Goal: Use online tool/utility: Utilize a website feature to perform a specific function

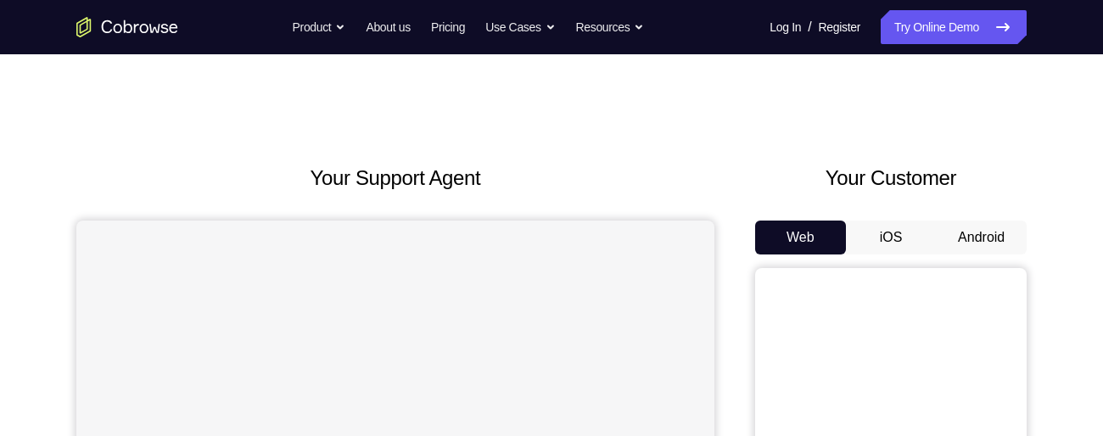
click at [981, 225] on button "Android" at bounding box center [981, 238] width 91 height 34
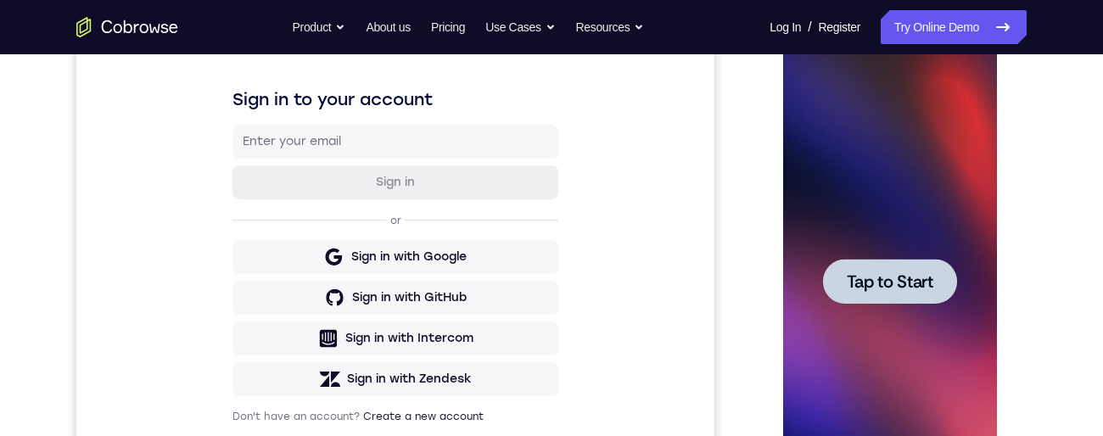
click at [919, 278] on span "Tap to Start" at bounding box center [889, 281] width 87 height 17
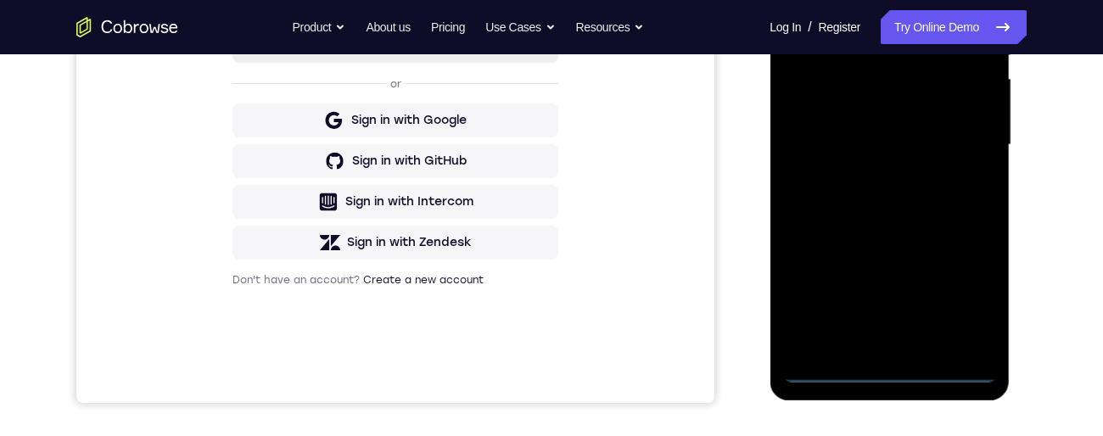
scroll to position [440, 0]
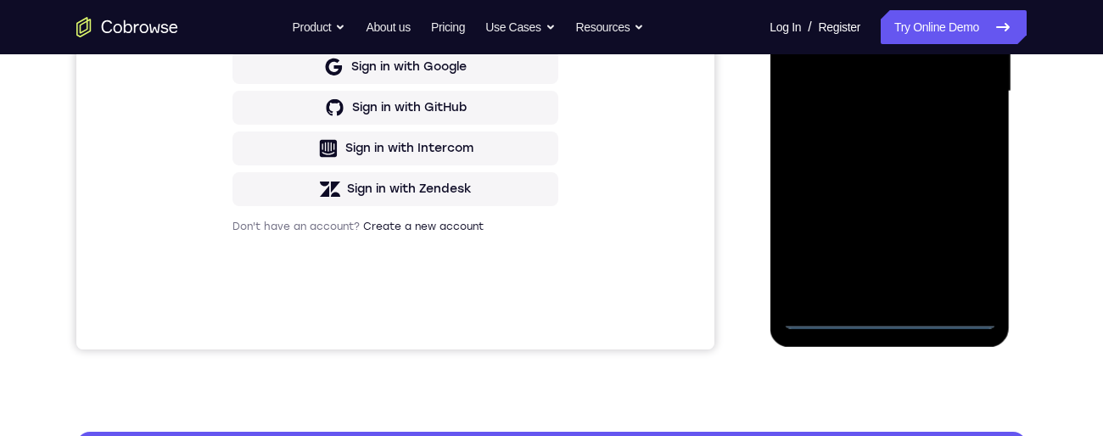
click at [892, 311] on div at bounding box center [889, 91] width 214 height 475
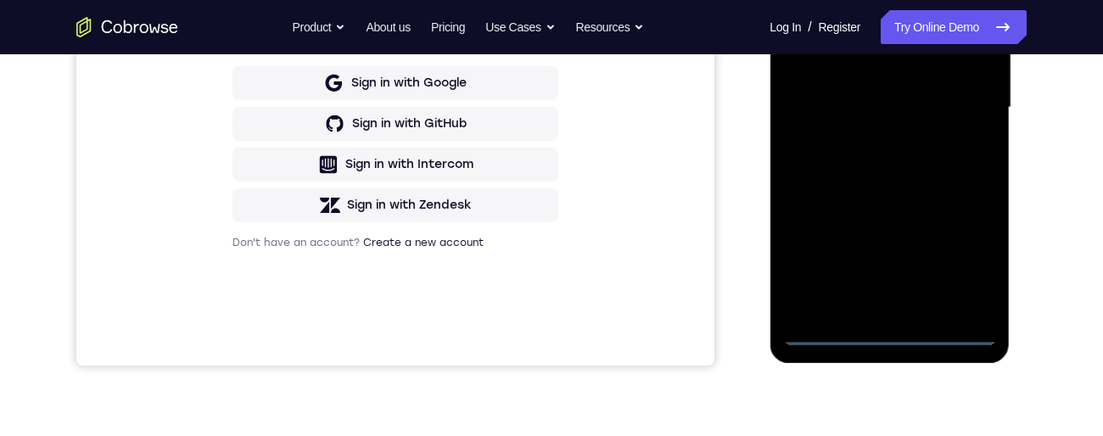
click at [892, 337] on div at bounding box center [889, 107] width 214 height 475
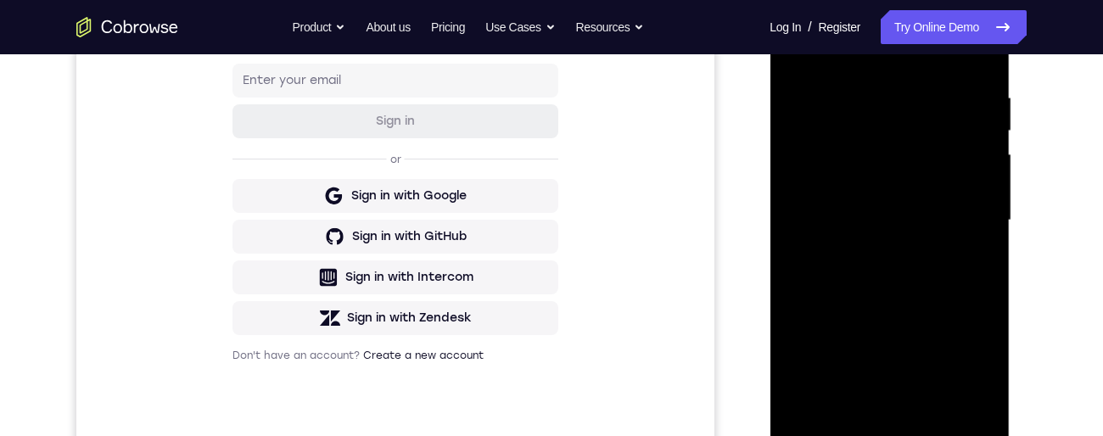
scroll to position [305, 0]
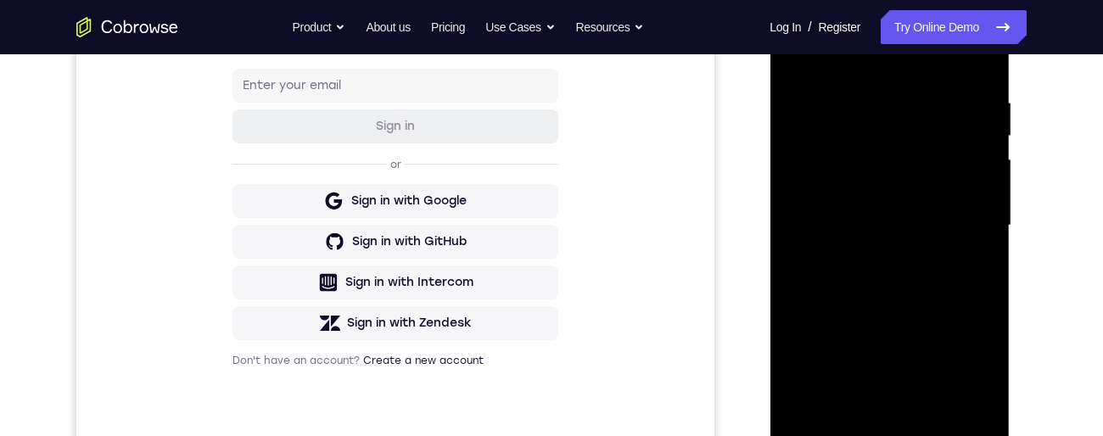
click at [960, 380] on div at bounding box center [889, 225] width 214 height 475
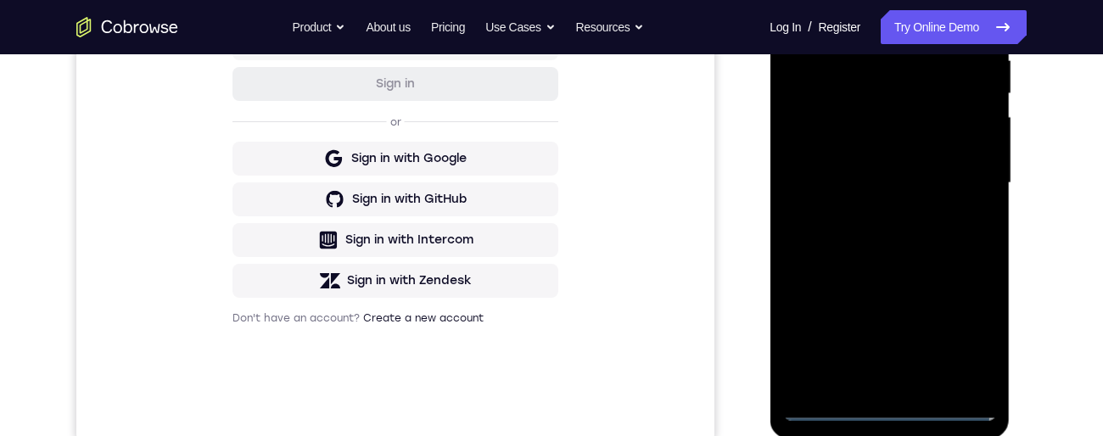
scroll to position [377, 0]
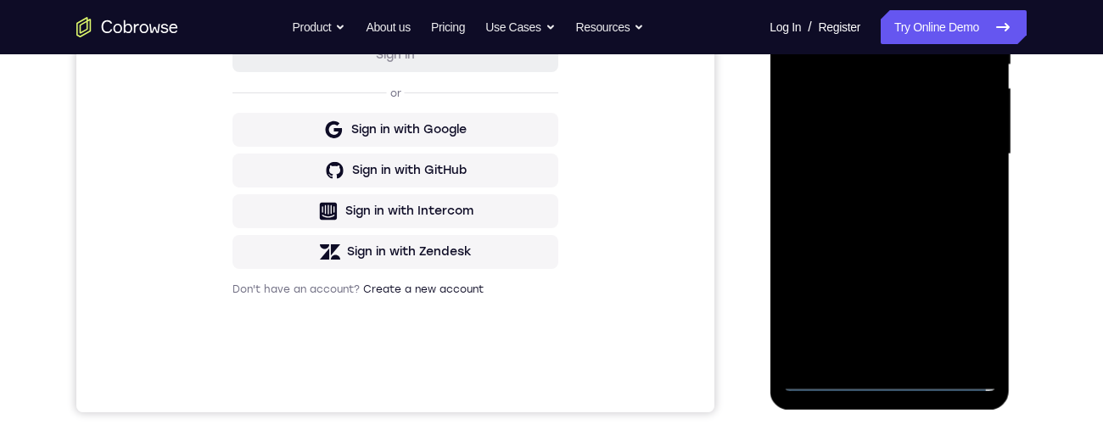
click at [968, 305] on div at bounding box center [889, 154] width 214 height 475
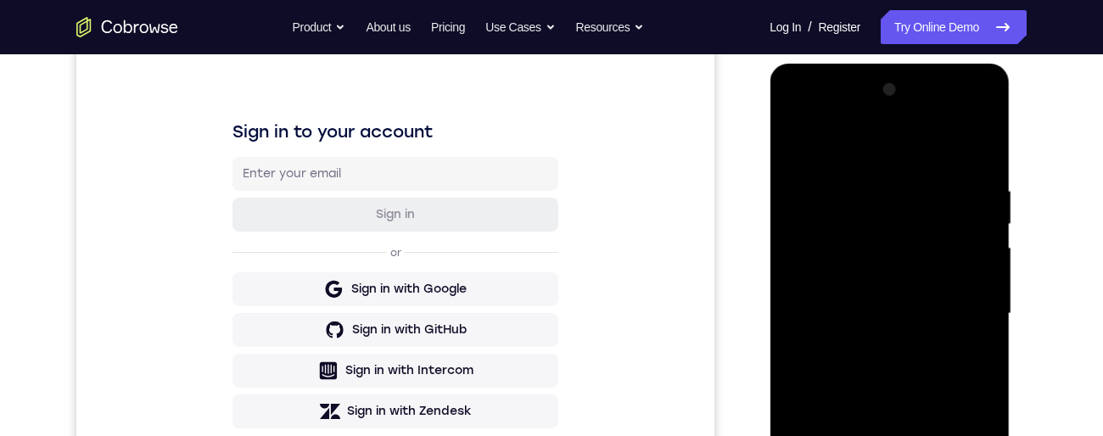
scroll to position [158, 0]
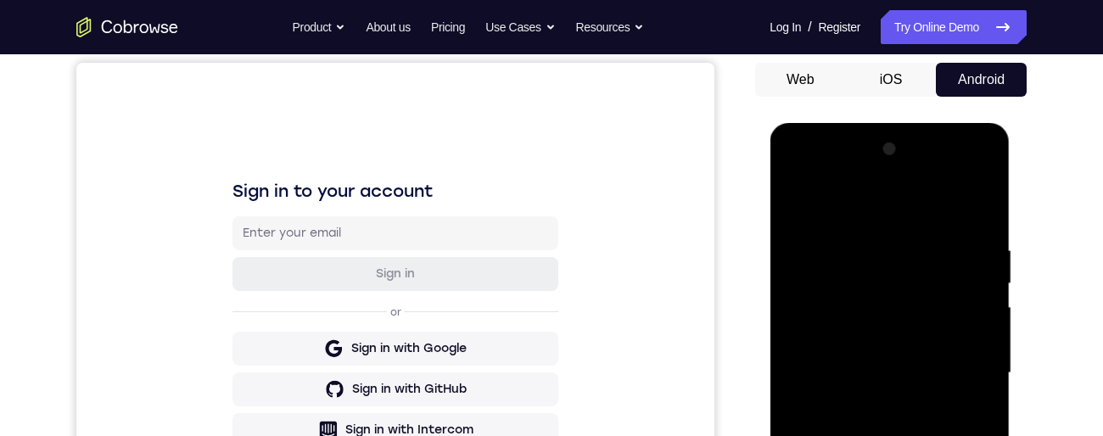
click at [848, 210] on div at bounding box center [889, 373] width 214 height 475
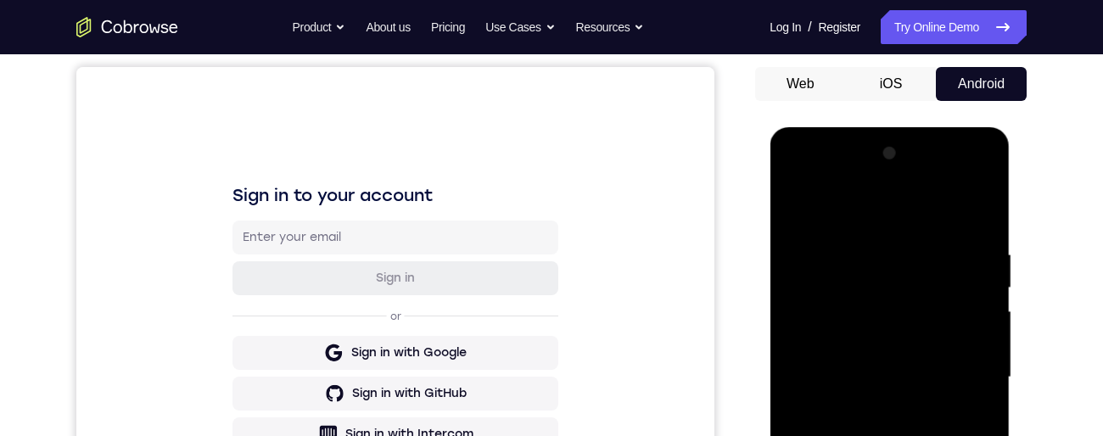
click at [967, 367] on div at bounding box center [889, 377] width 214 height 475
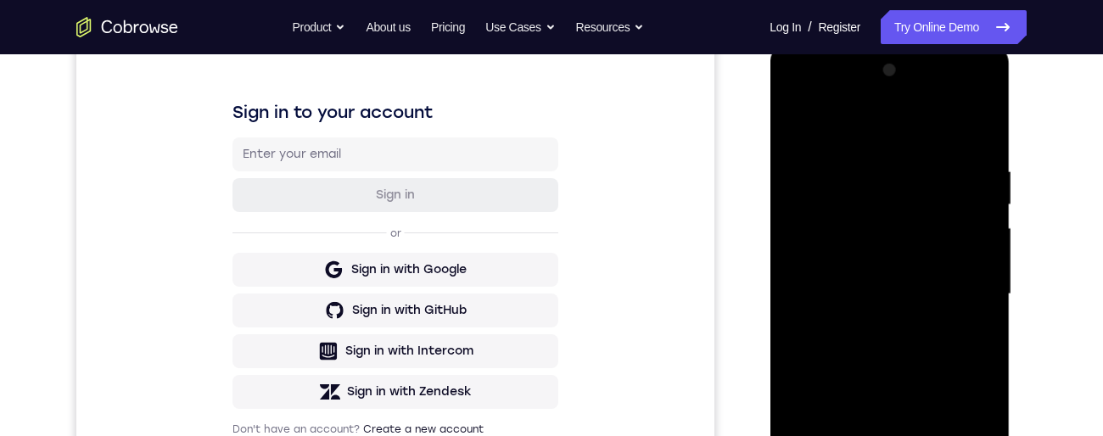
scroll to position [285, 0]
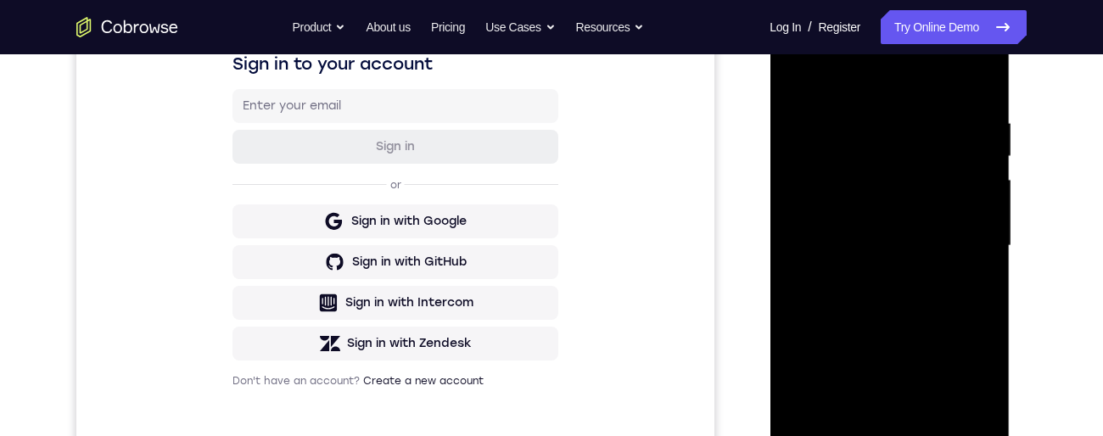
click at [872, 280] on div at bounding box center [889, 245] width 214 height 475
click at [921, 232] on div at bounding box center [889, 245] width 214 height 475
click at [854, 211] on div at bounding box center [889, 245] width 214 height 475
click at [870, 210] on div at bounding box center [889, 245] width 214 height 475
click at [890, 247] on div at bounding box center [889, 245] width 214 height 475
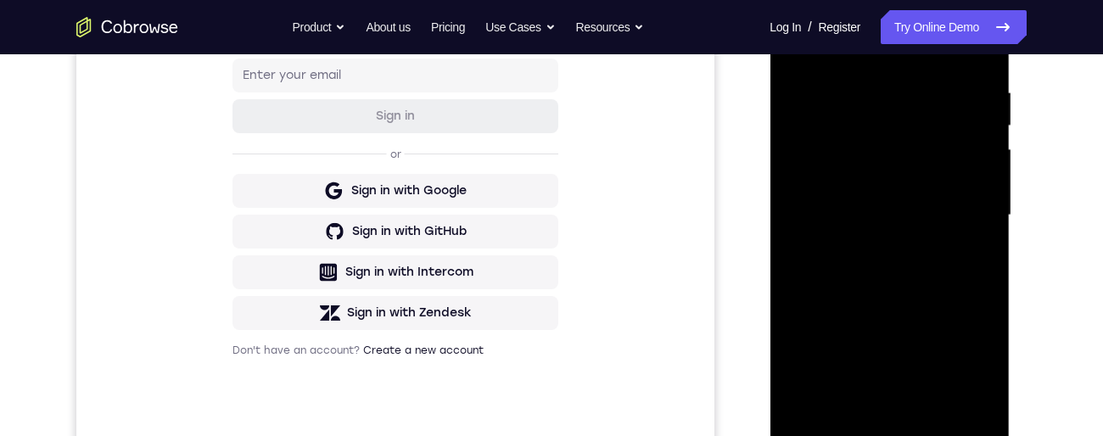
scroll to position [305, 0]
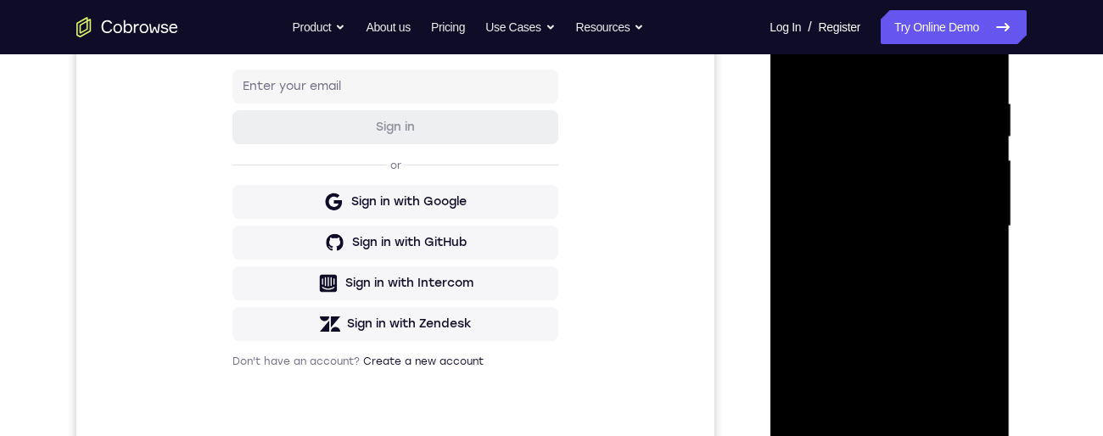
click at [896, 285] on div at bounding box center [889, 226] width 214 height 475
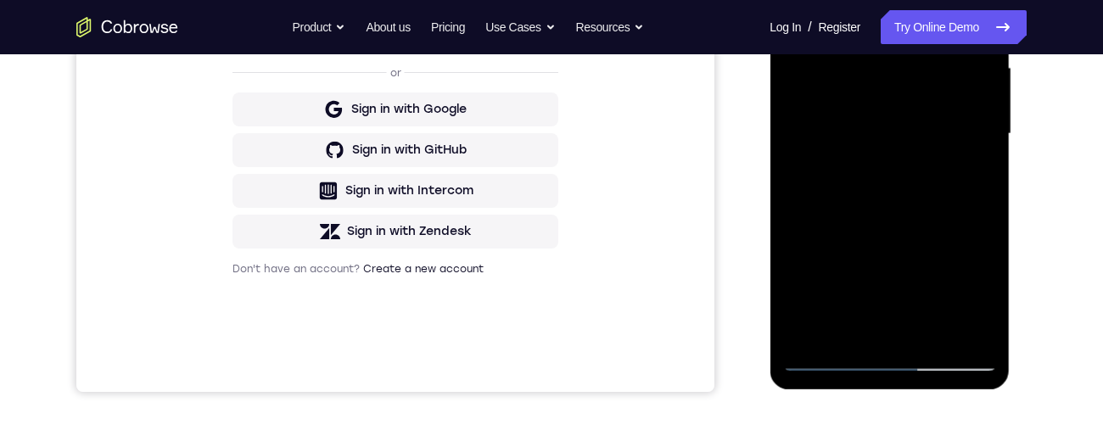
scroll to position [298, 0]
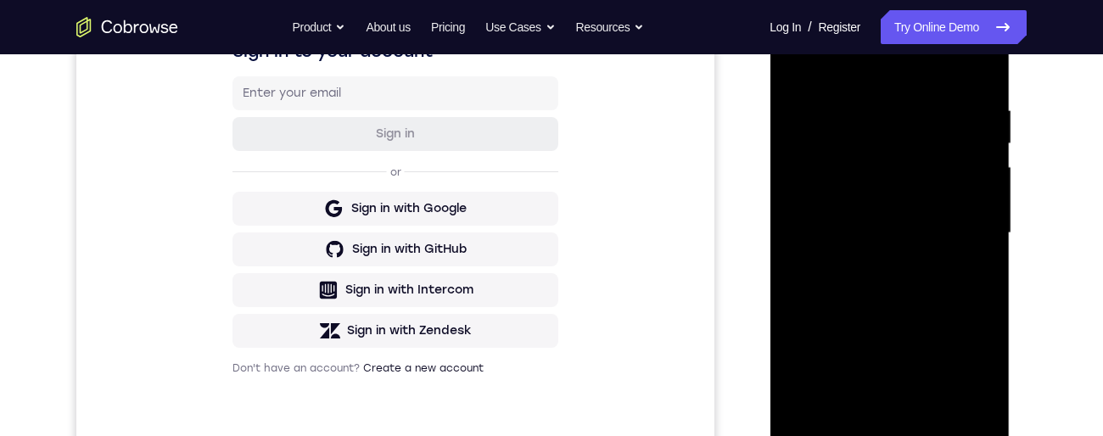
click at [981, 81] on div at bounding box center [889, 233] width 214 height 475
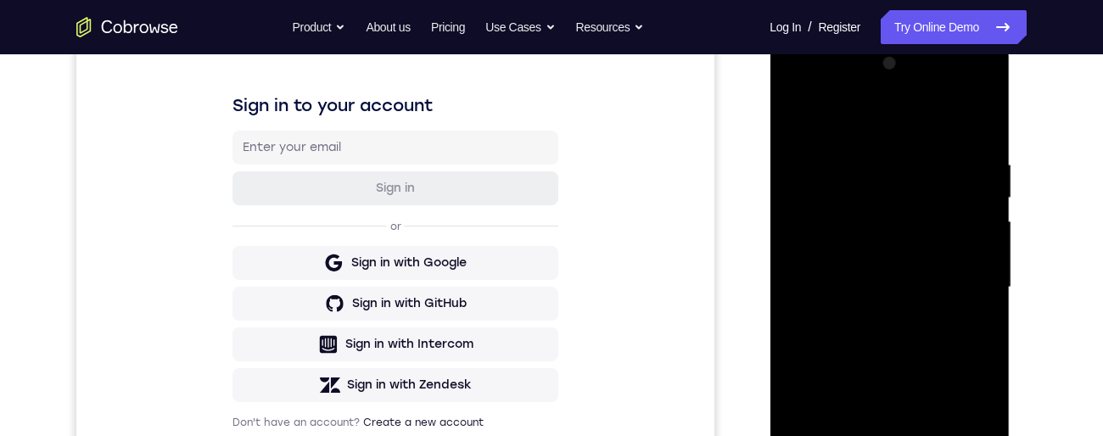
scroll to position [226, 0]
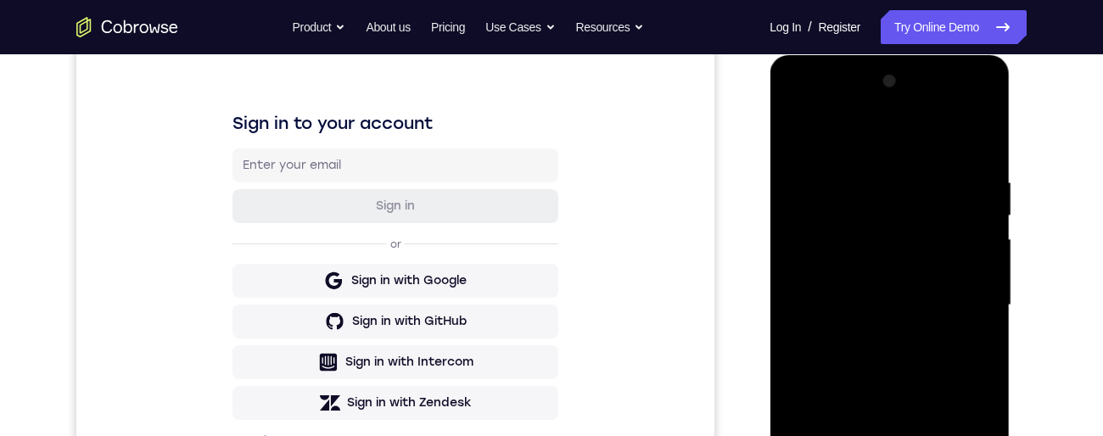
click at [979, 151] on div at bounding box center [889, 305] width 214 height 475
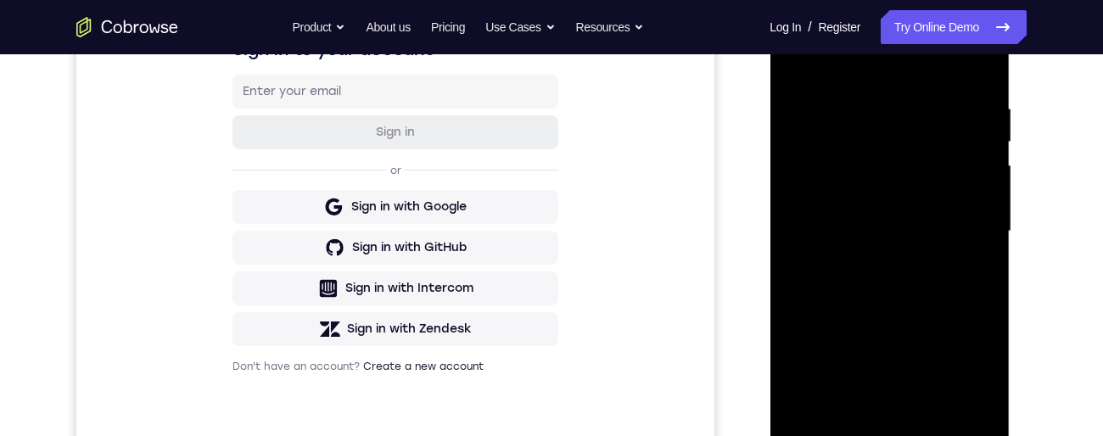
scroll to position [300, 0]
click at [897, 302] on div at bounding box center [889, 230] width 214 height 475
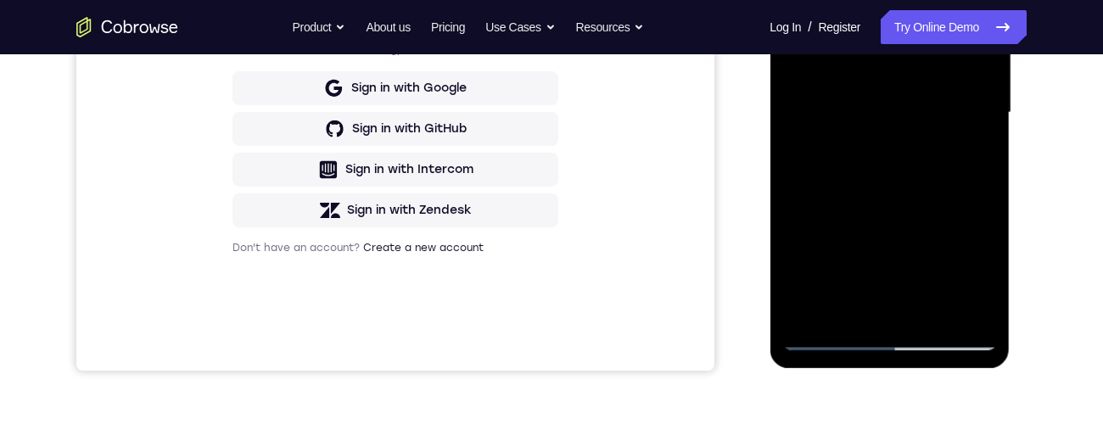
click at [933, 311] on div at bounding box center [889, 112] width 214 height 475
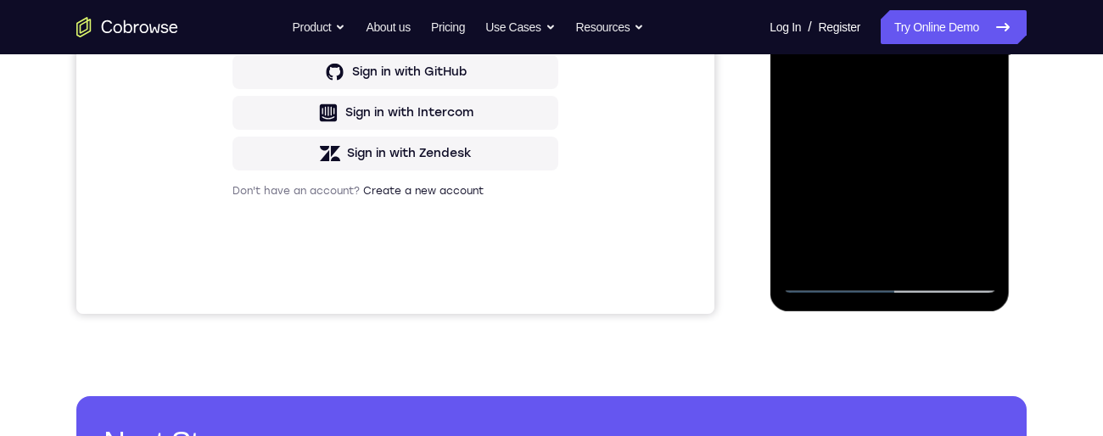
scroll to position [462, 0]
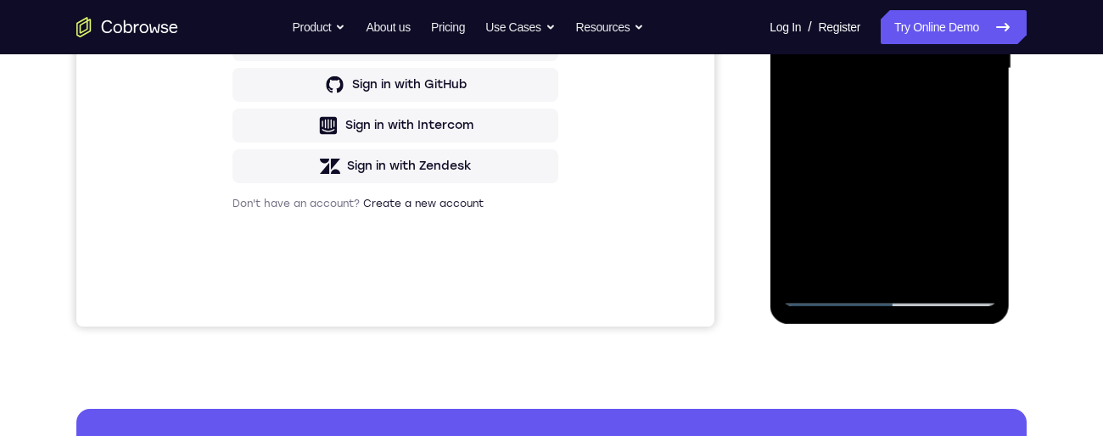
click at [933, 266] on div at bounding box center [889, 68] width 214 height 475
click at [924, 266] on div at bounding box center [889, 68] width 214 height 475
click at [932, 266] on div at bounding box center [889, 68] width 214 height 475
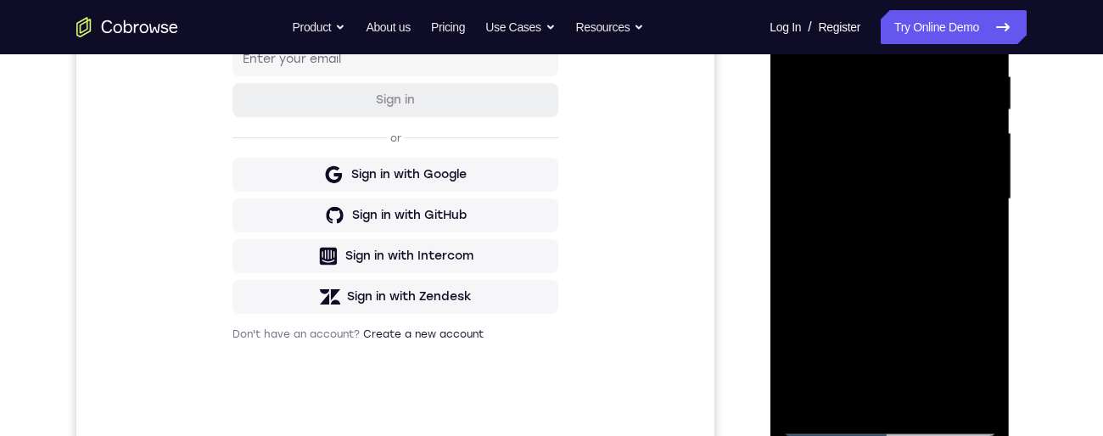
scroll to position [438, 0]
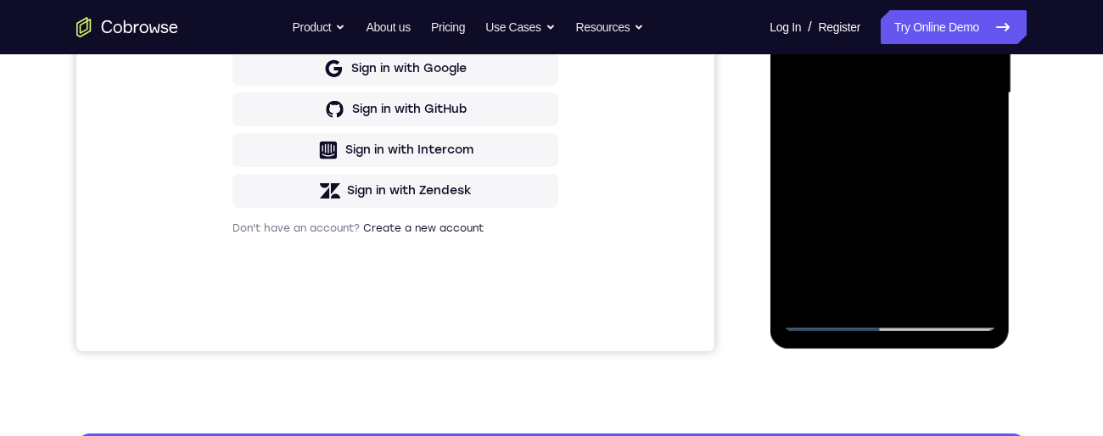
click at [930, 294] on div at bounding box center [889, 93] width 214 height 475
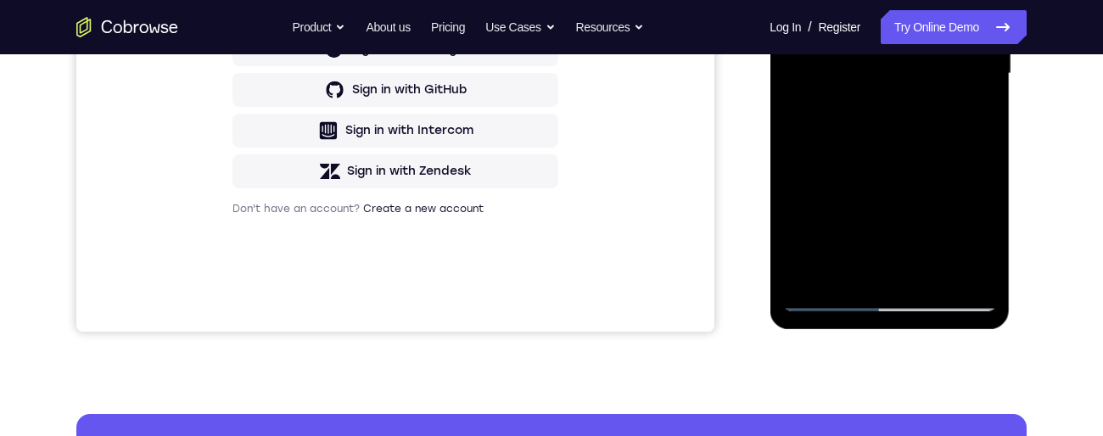
scroll to position [420, 0]
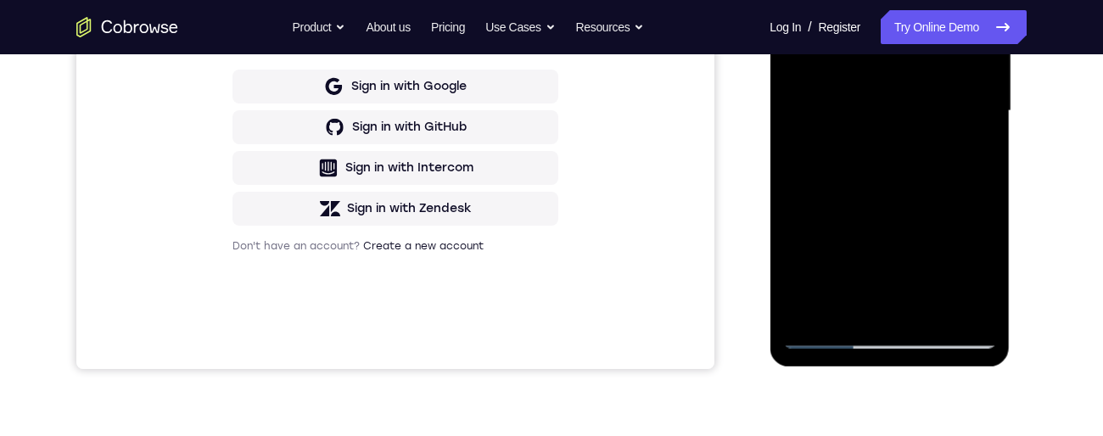
click at [927, 311] on div at bounding box center [889, 111] width 214 height 475
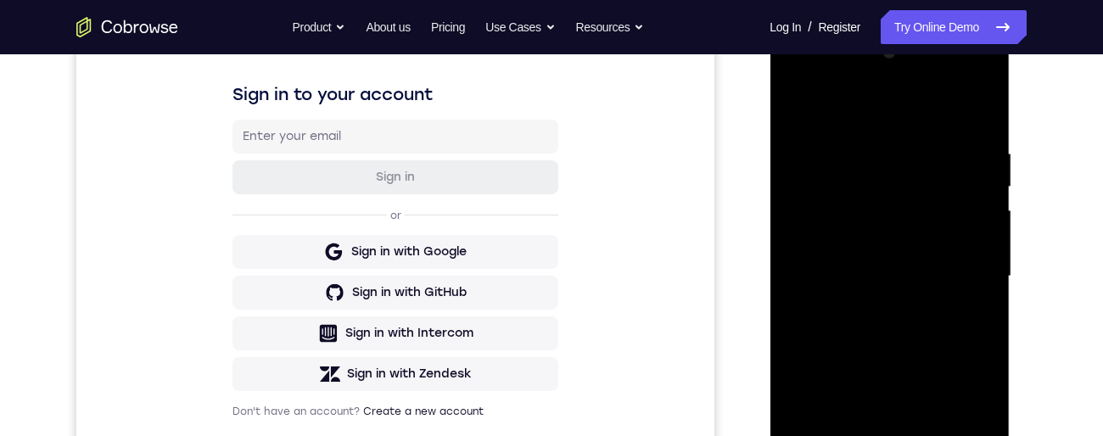
scroll to position [260, 0]
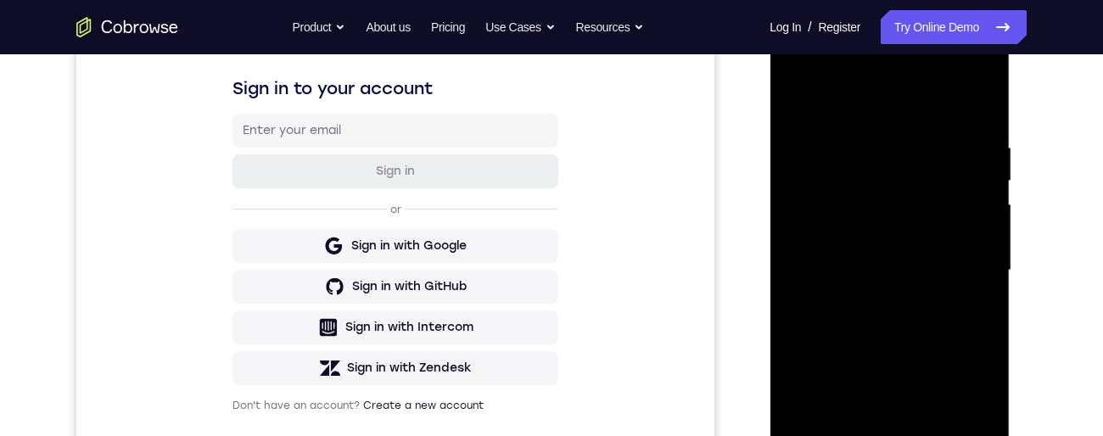
click at [894, 367] on div at bounding box center [889, 270] width 214 height 475
click at [889, 362] on div at bounding box center [889, 270] width 214 height 475
click at [888, 364] on div at bounding box center [889, 270] width 214 height 475
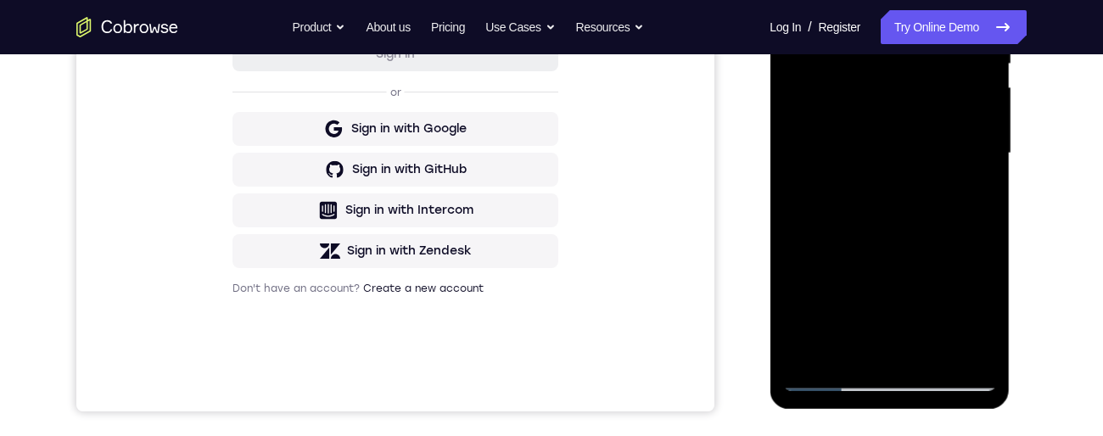
scroll to position [357, 0]
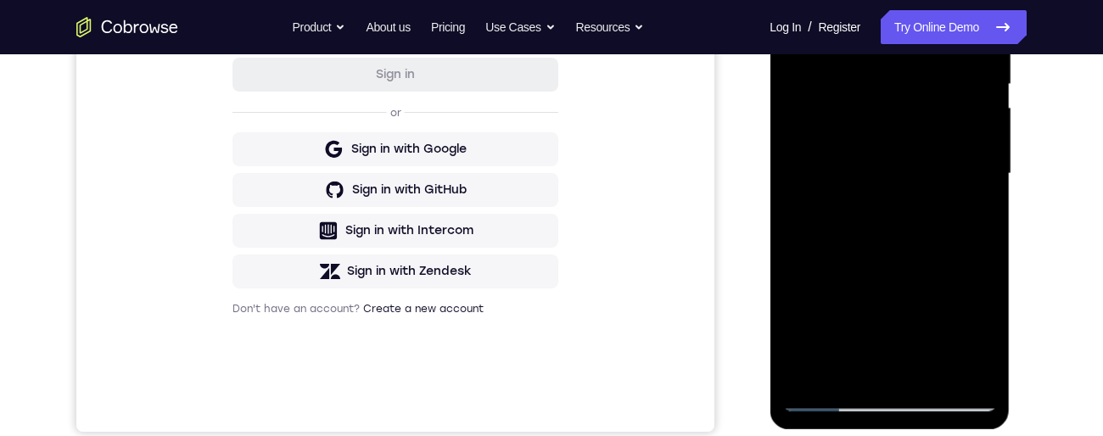
click at [893, 266] on div at bounding box center [889, 173] width 214 height 475
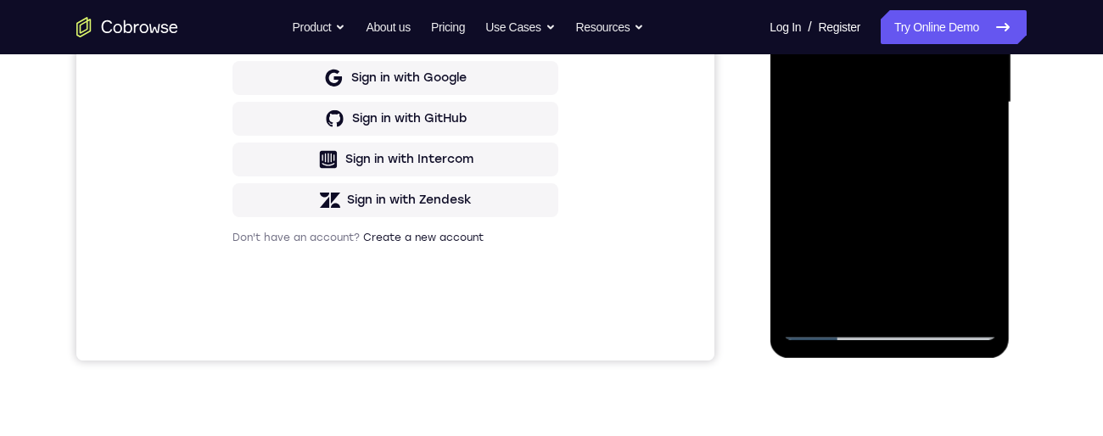
scroll to position [391, 0]
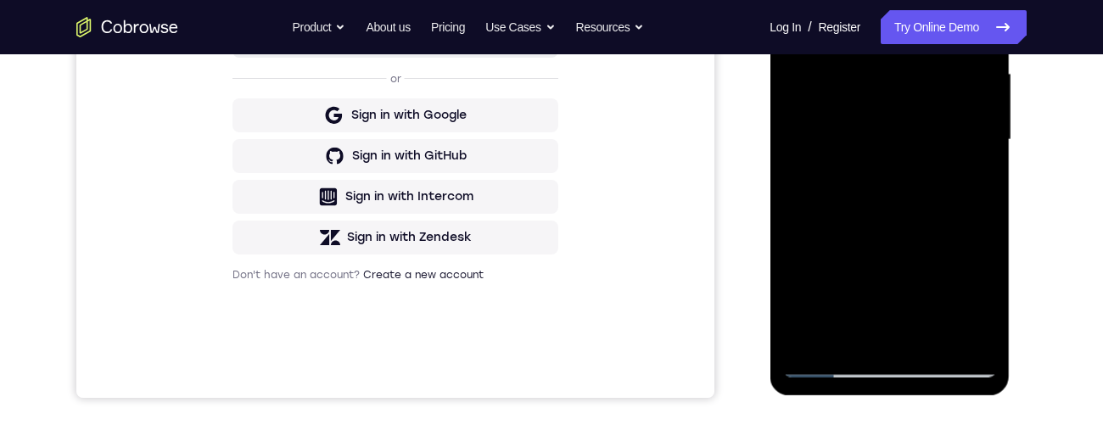
click at [894, 234] on div at bounding box center [889, 139] width 214 height 475
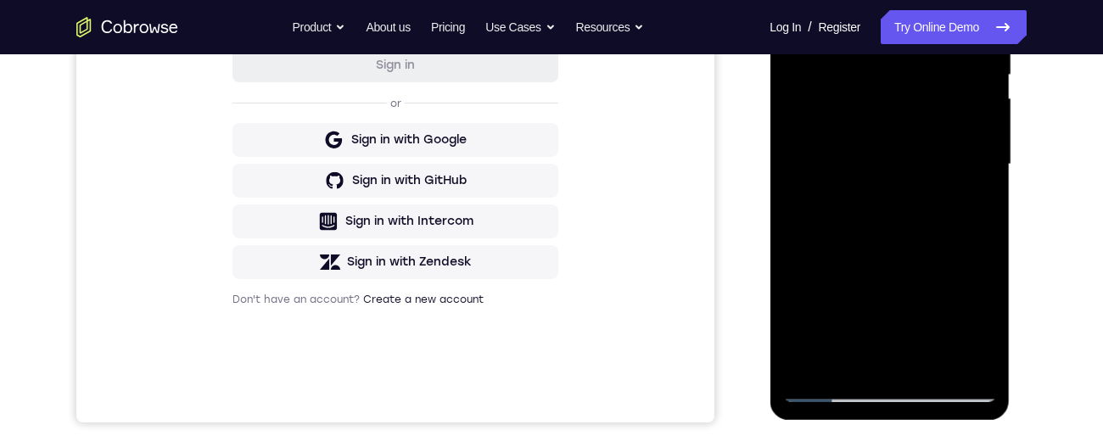
click at [967, 300] on div at bounding box center [889, 164] width 214 height 475
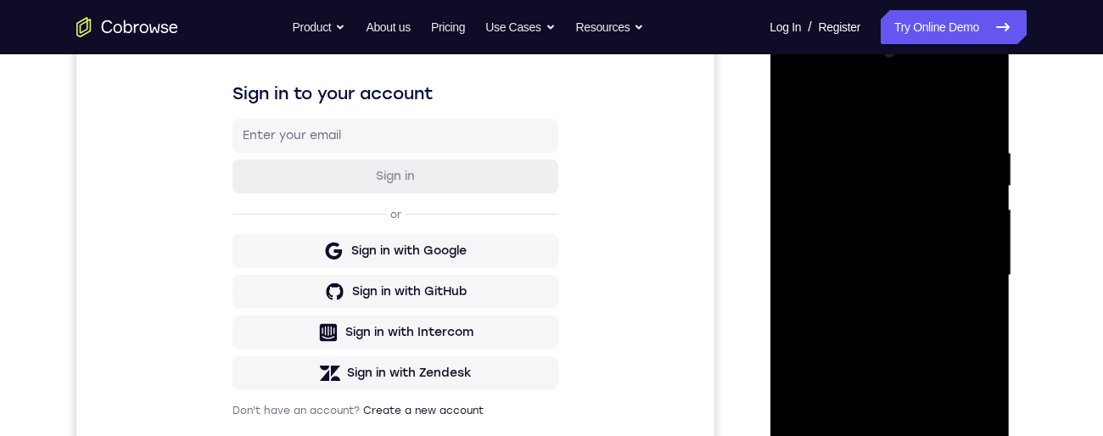
scroll to position [254, 0]
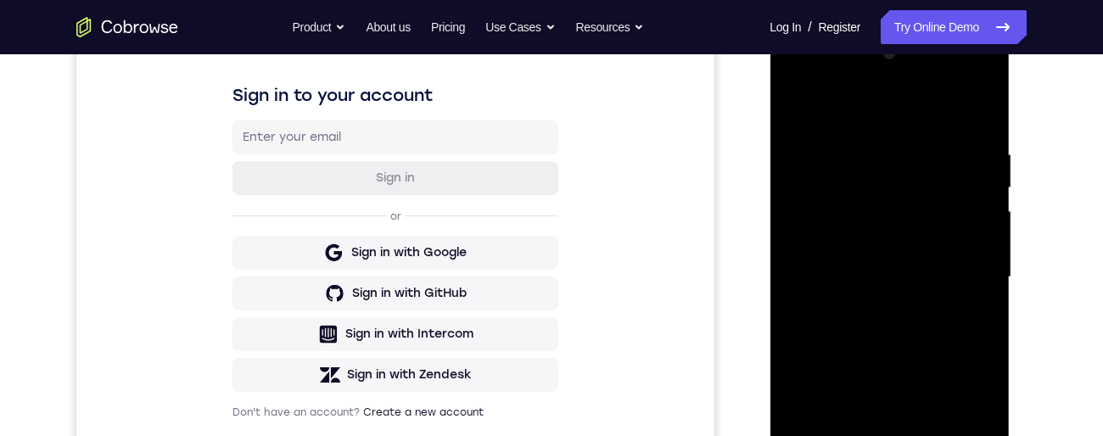
click at [887, 372] on div at bounding box center [889, 277] width 214 height 475
click at [887, 378] on div at bounding box center [889, 277] width 214 height 475
click at [889, 371] on div at bounding box center [889, 277] width 214 height 475
click at [902, 378] on div at bounding box center [889, 277] width 214 height 475
click at [907, 378] on div at bounding box center [889, 277] width 214 height 475
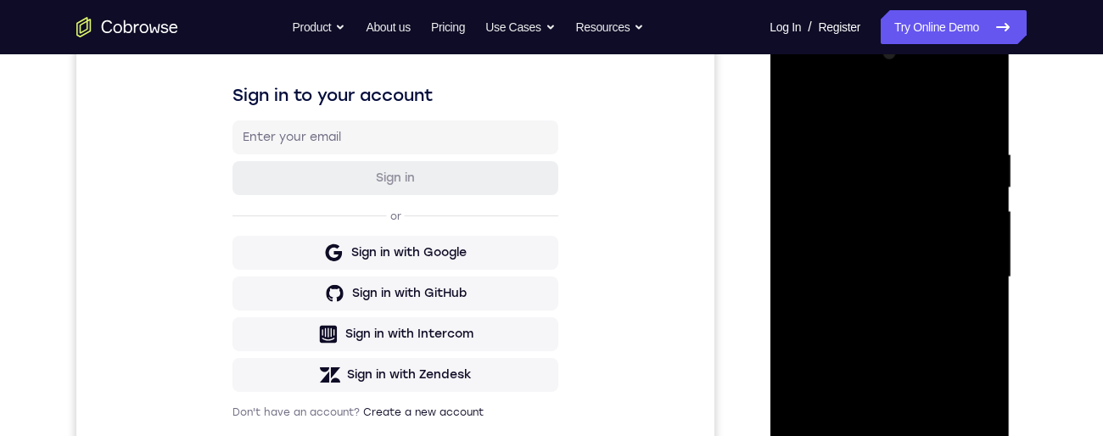
click at [905, 368] on div at bounding box center [889, 277] width 214 height 475
click at [897, 386] on div at bounding box center [889, 277] width 214 height 475
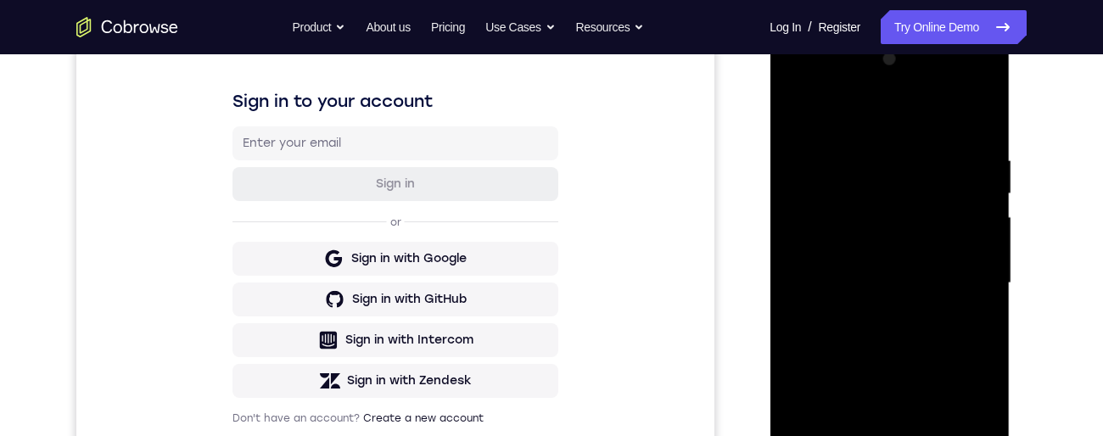
scroll to position [247, 0]
click at [793, 115] on div at bounding box center [889, 284] width 214 height 475
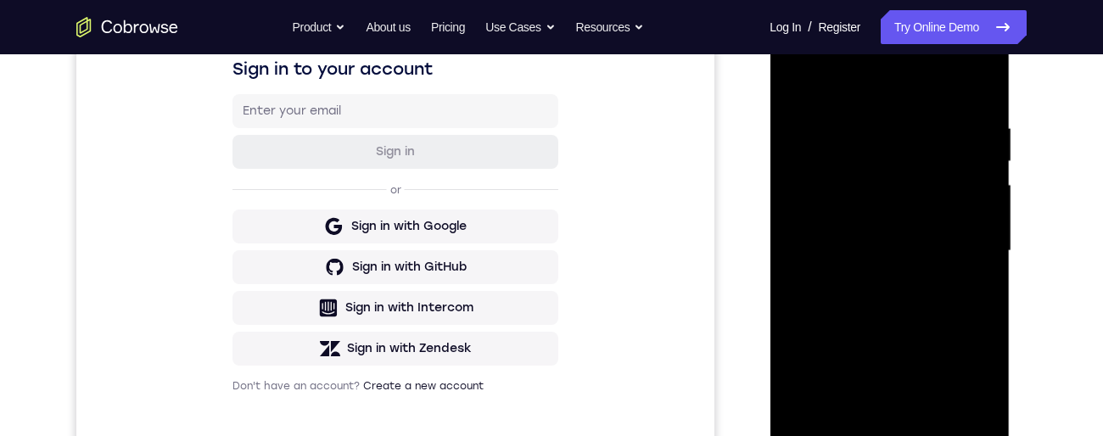
click at [794, 83] on div at bounding box center [889, 251] width 214 height 475
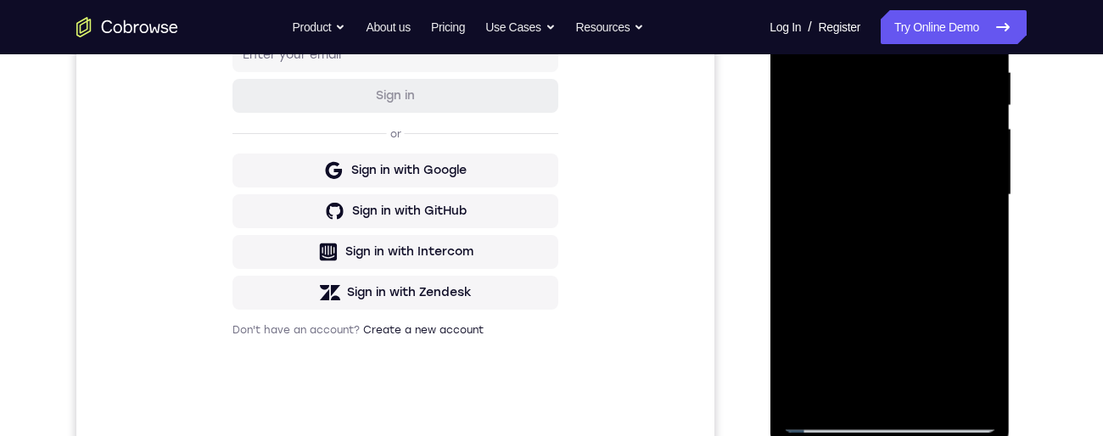
scroll to position [333, 0]
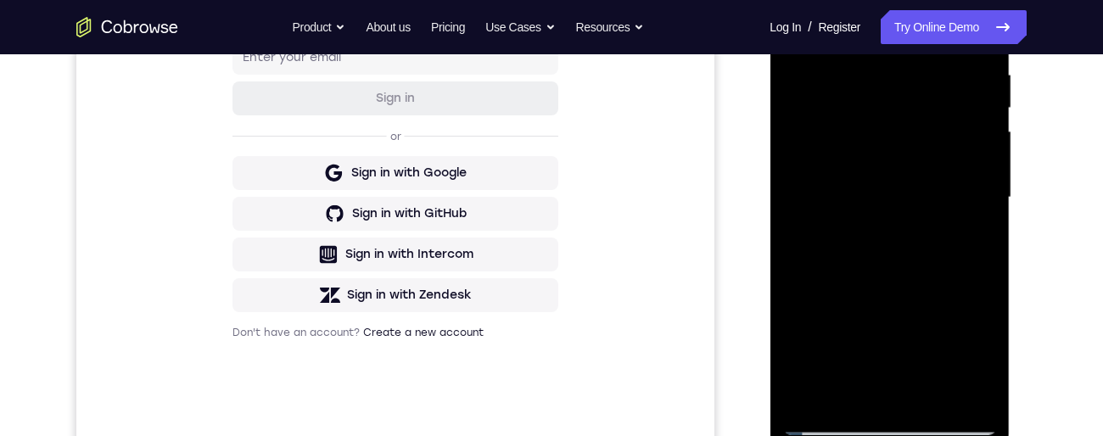
click at [793, 22] on div at bounding box center [889, 197] width 214 height 475
click at [793, 30] on div at bounding box center [889, 197] width 214 height 475
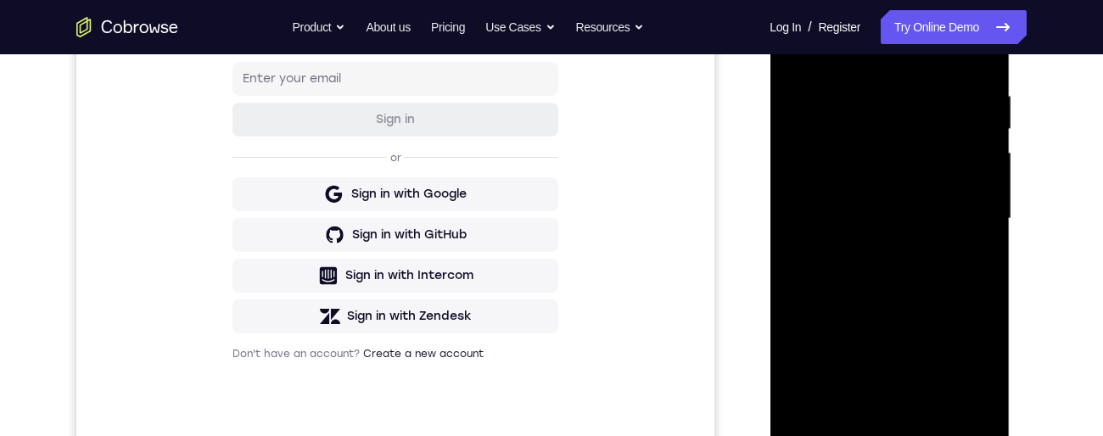
scroll to position [421, 0]
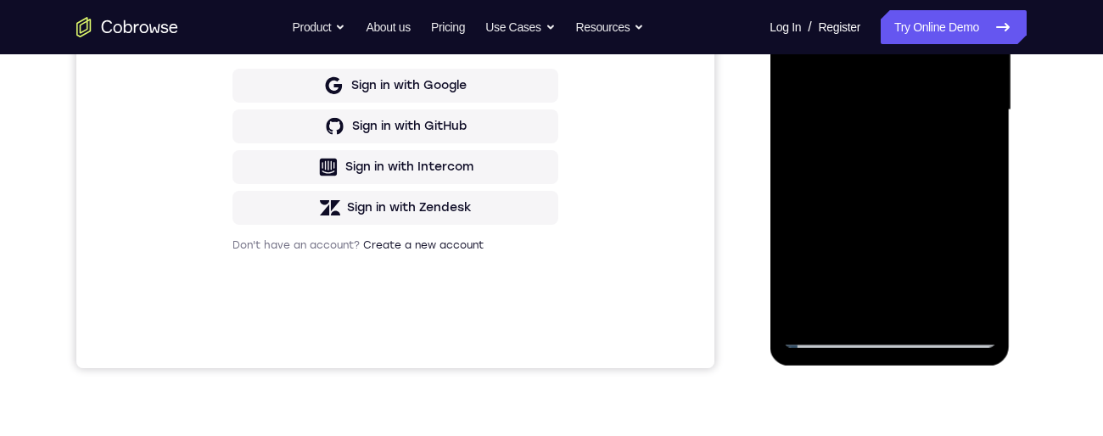
click at [830, 339] on div at bounding box center [889, 110] width 214 height 475
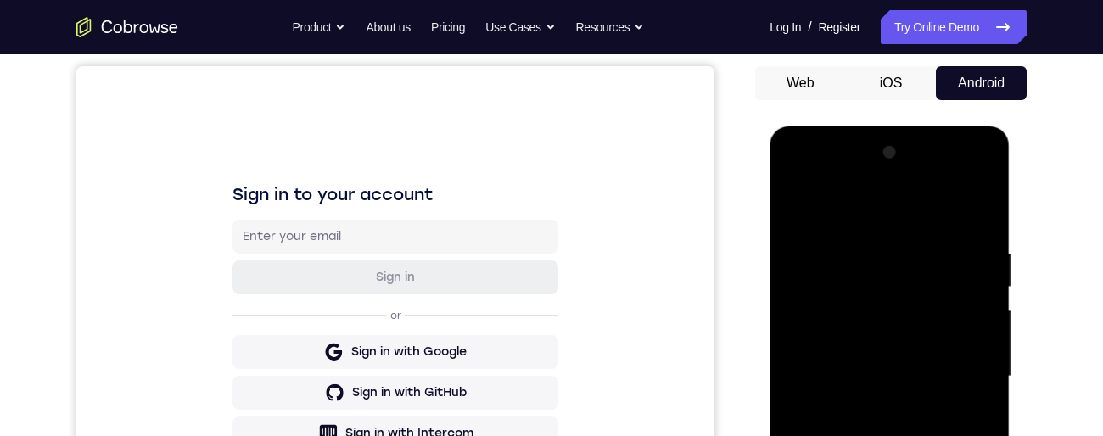
scroll to position [137, 0]
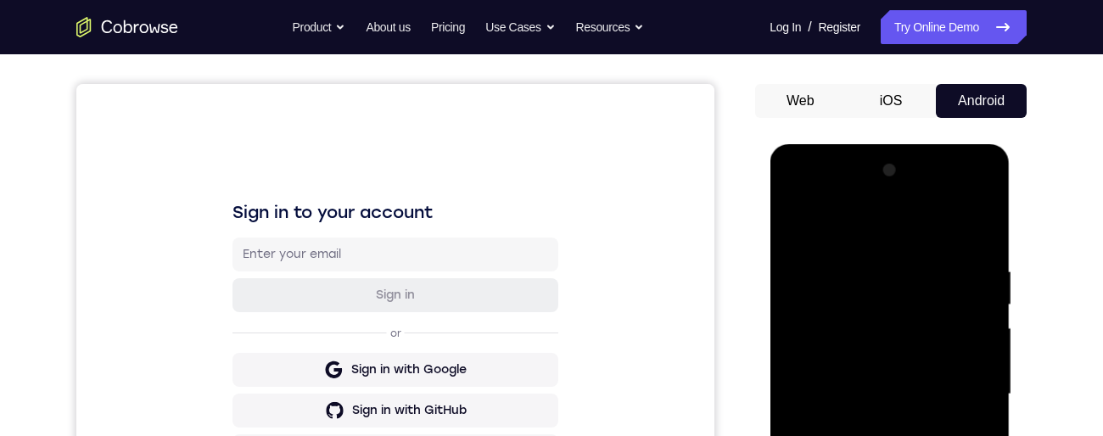
click at [795, 227] on div at bounding box center [889, 394] width 214 height 475
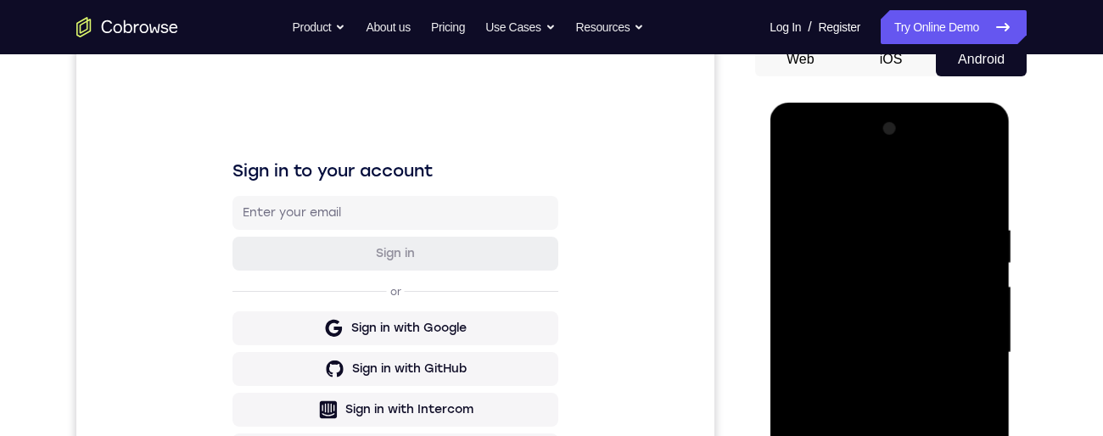
click at [883, 435] on div at bounding box center [889, 352] width 214 height 475
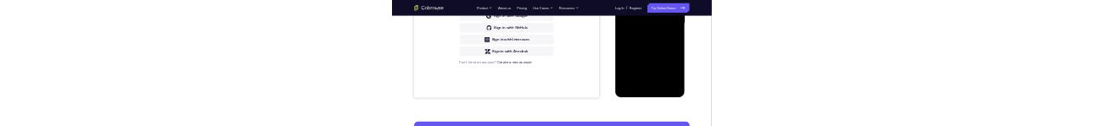
scroll to position [0, 0]
